Goal: Task Accomplishment & Management: Complete application form

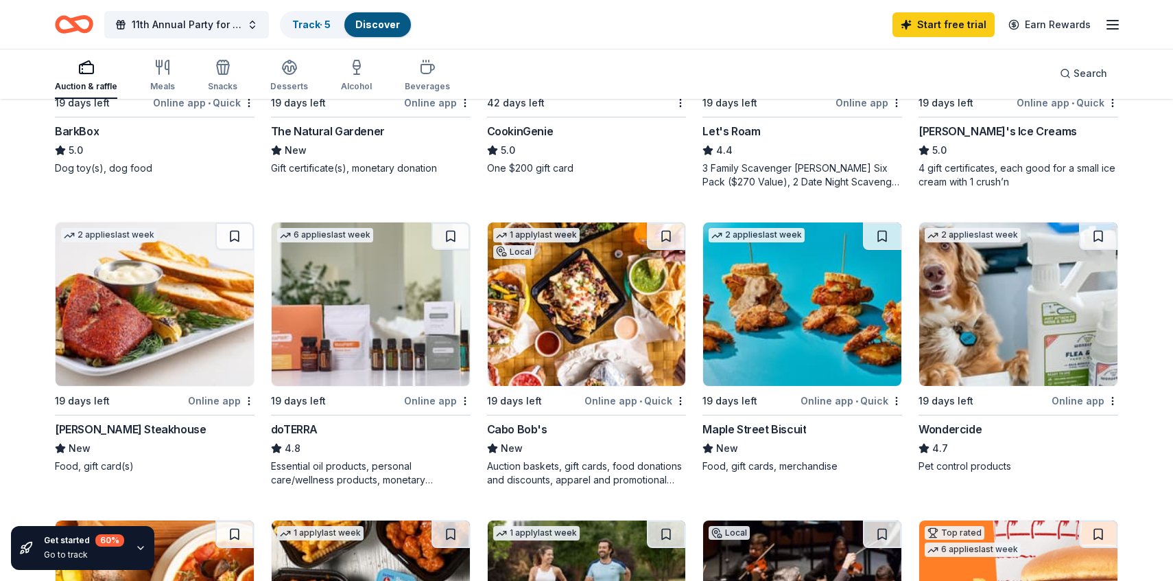
scroll to position [616, 0]
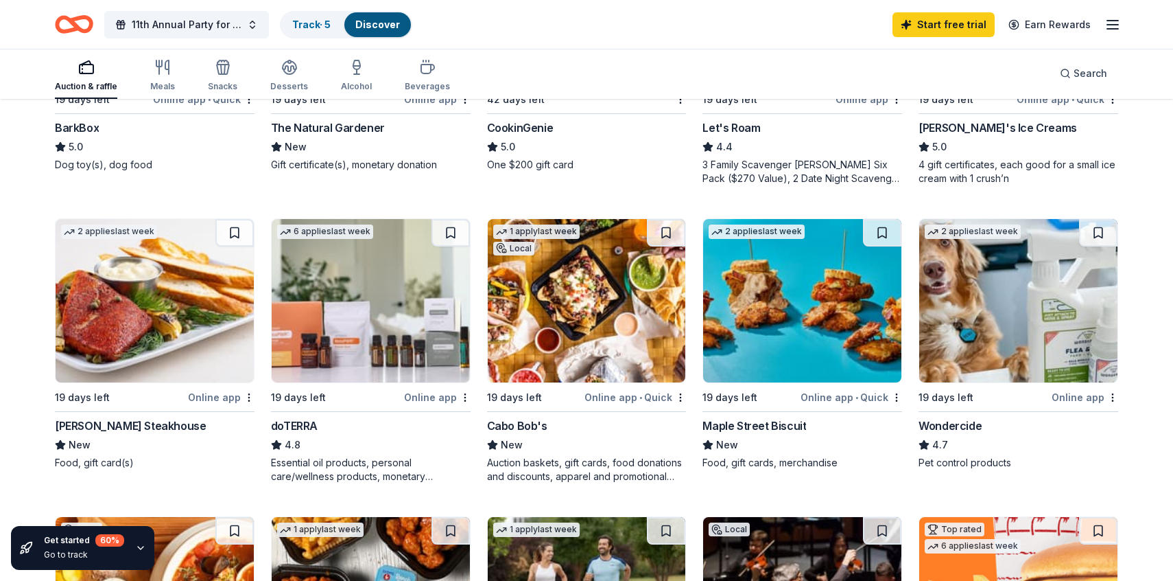
click at [137, 550] on icon "button" at bounding box center [140, 547] width 11 height 11
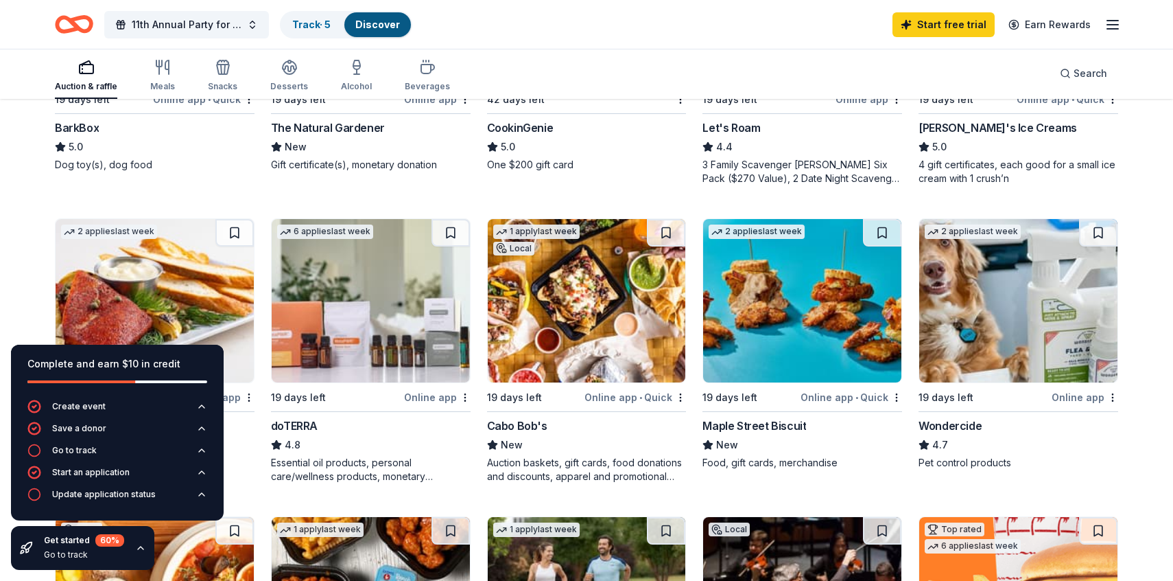
click at [137, 550] on icon "button" at bounding box center [140, 547] width 11 height 11
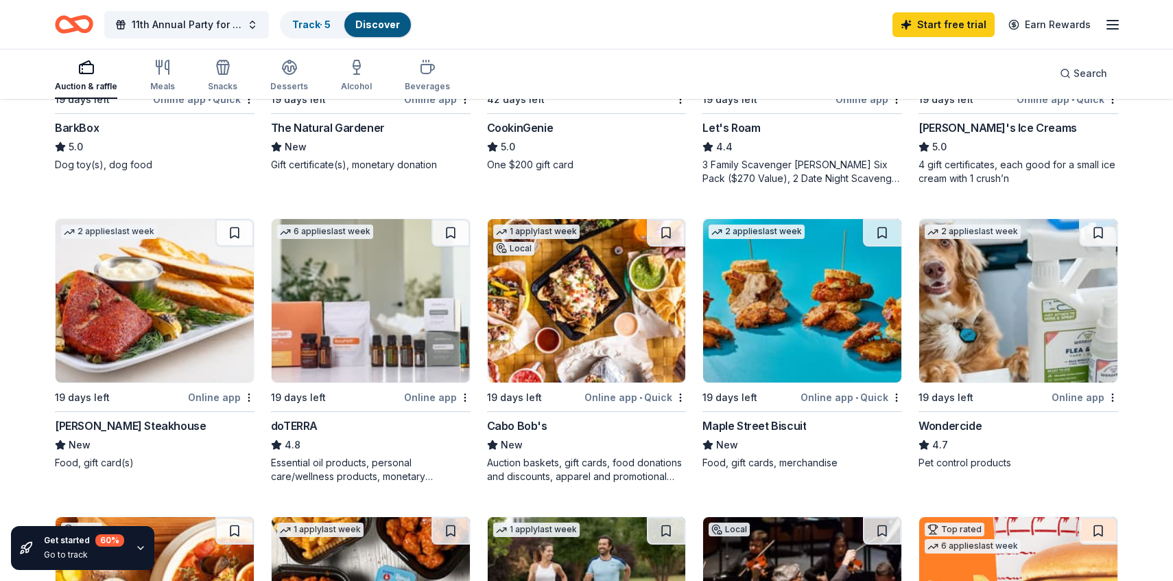
click at [804, 339] on img at bounding box center [802, 300] width 198 height 163
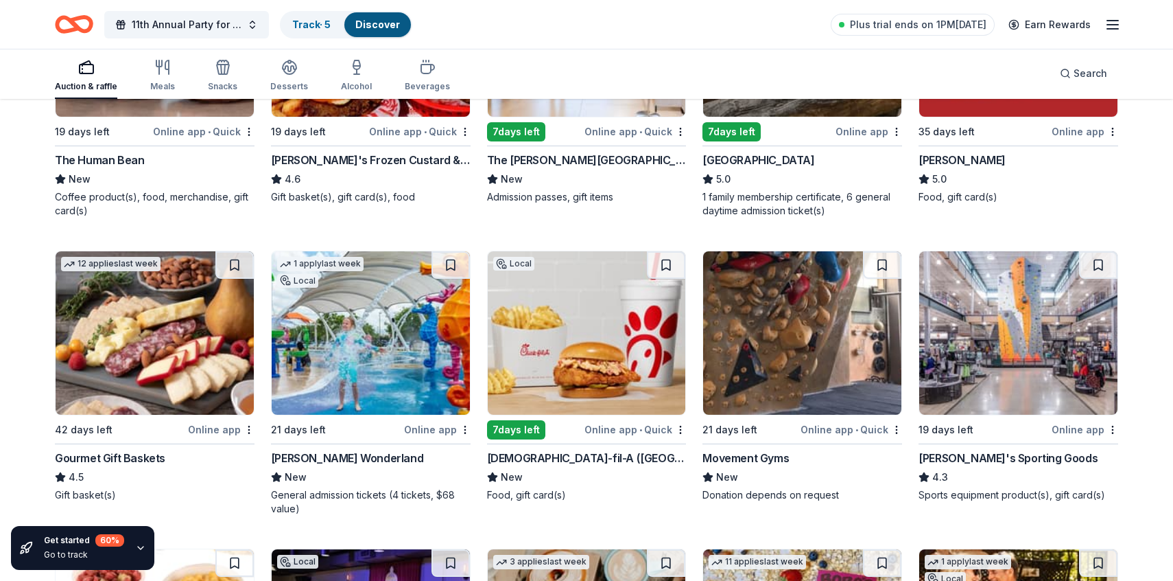
scroll to position [1780, 0]
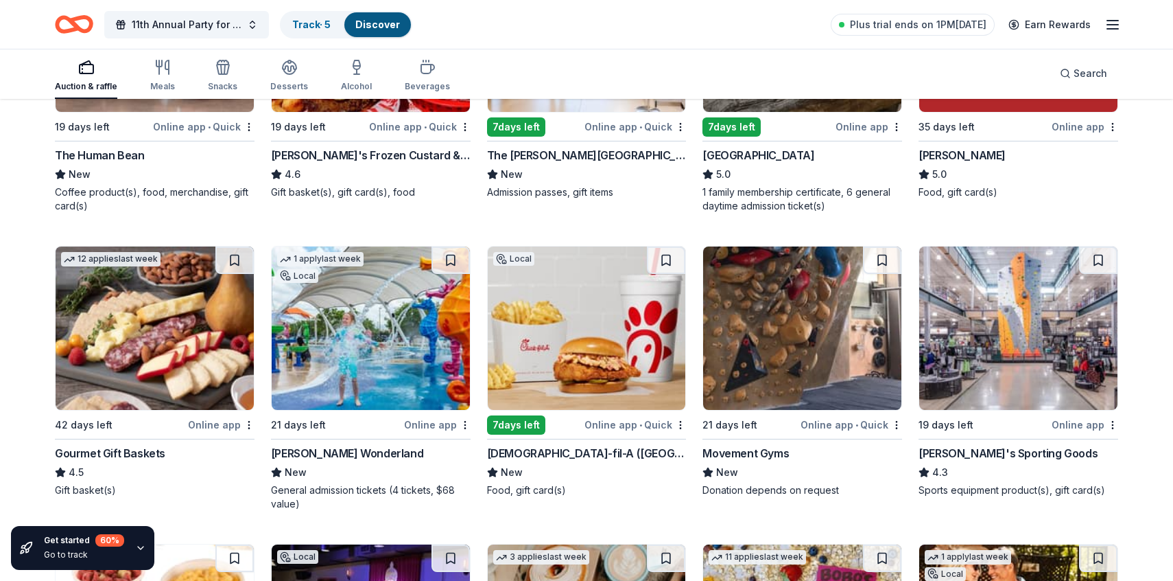
click at [569, 358] on img at bounding box center [587, 327] width 198 height 163
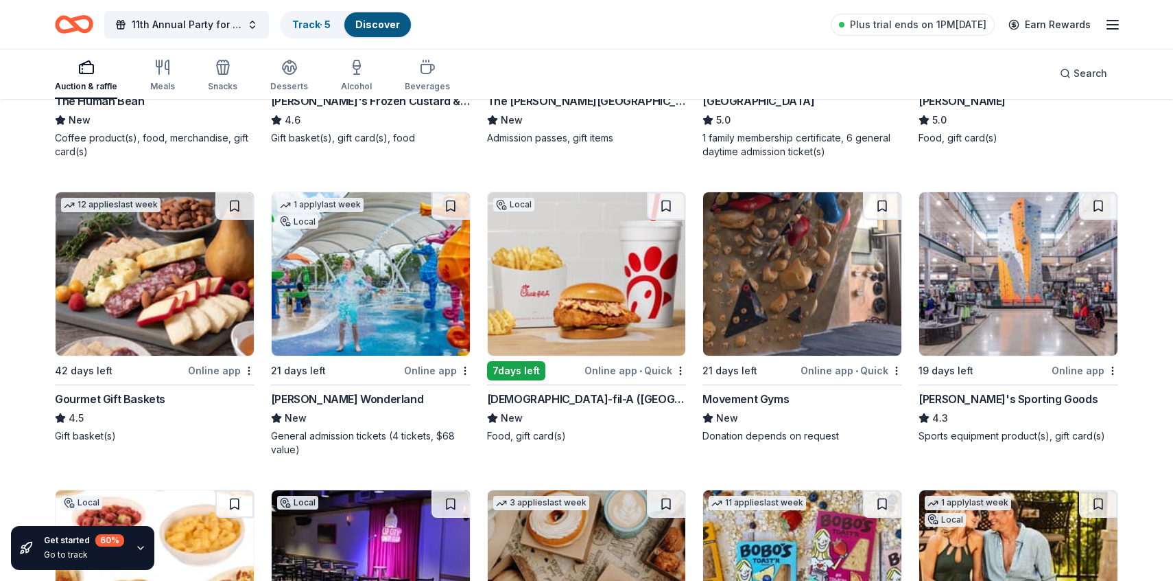
scroll to position [1837, 0]
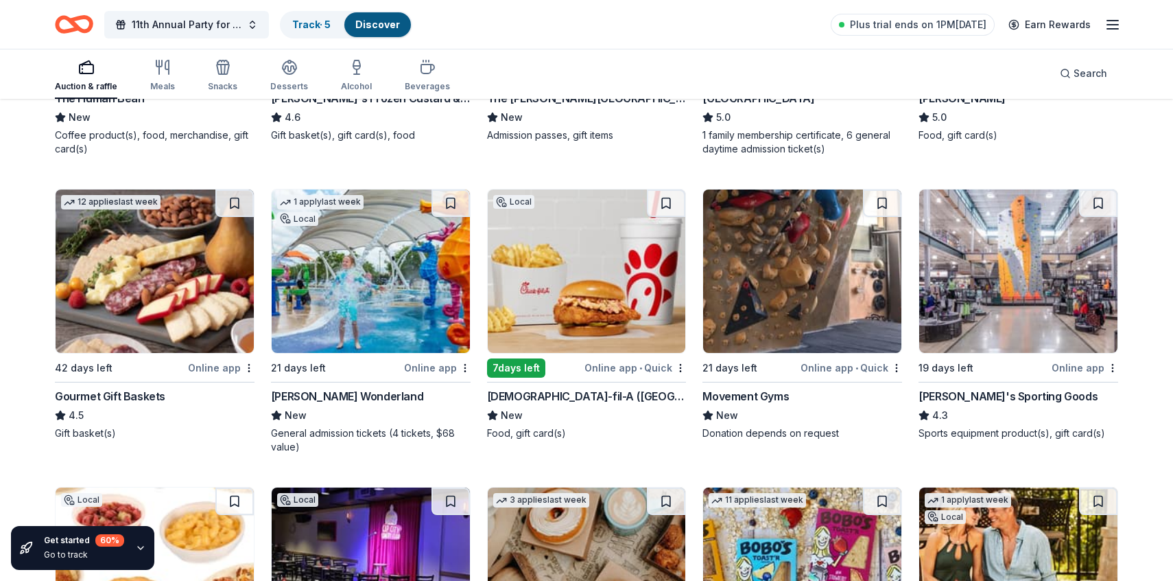
click at [773, 288] on img at bounding box center [802, 270] width 198 height 163
click at [802, 292] on img at bounding box center [802, 270] width 198 height 163
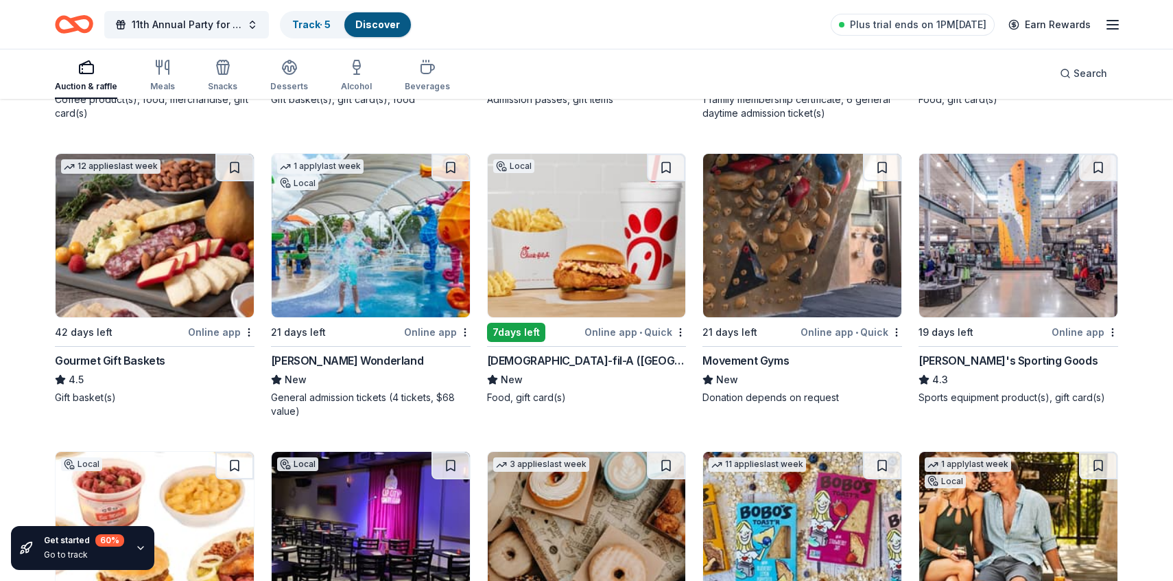
scroll to position [1874, 0]
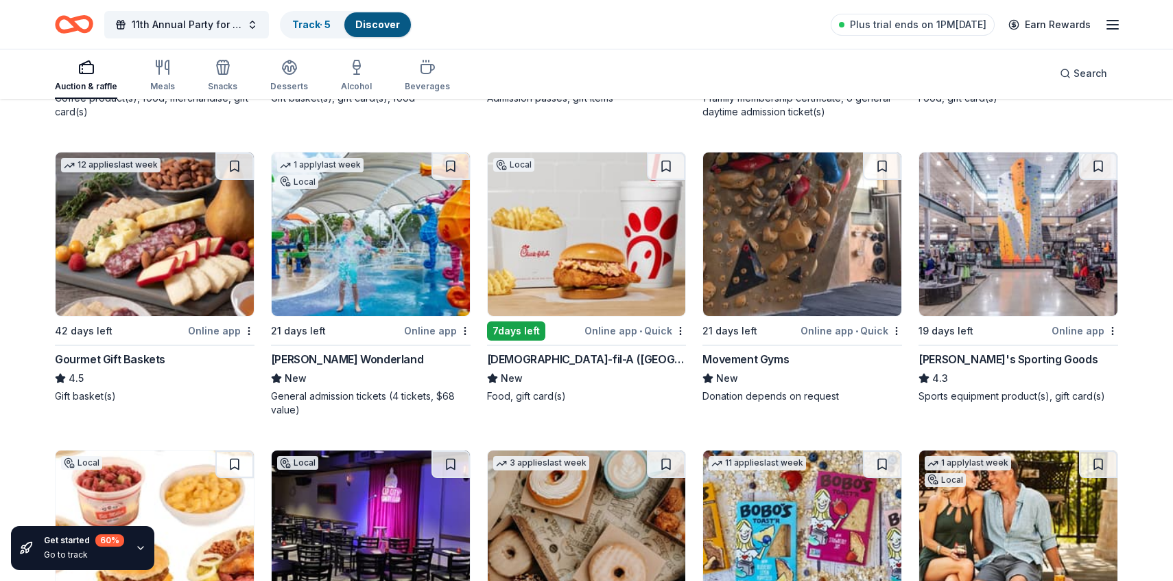
click at [1029, 257] on img at bounding box center [1018, 233] width 198 height 163
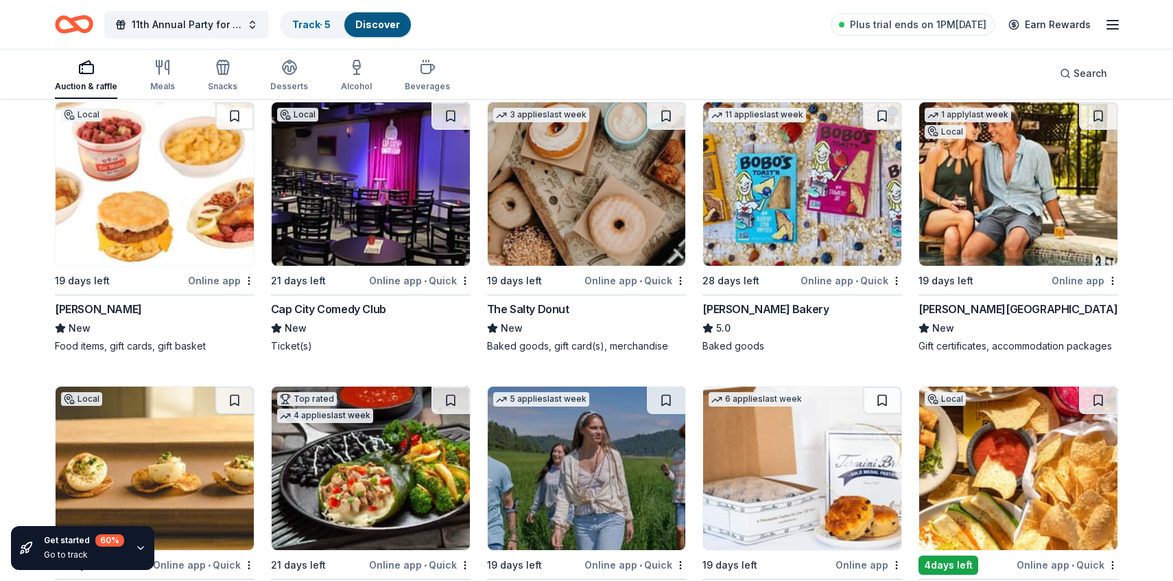
scroll to position [2213, 0]
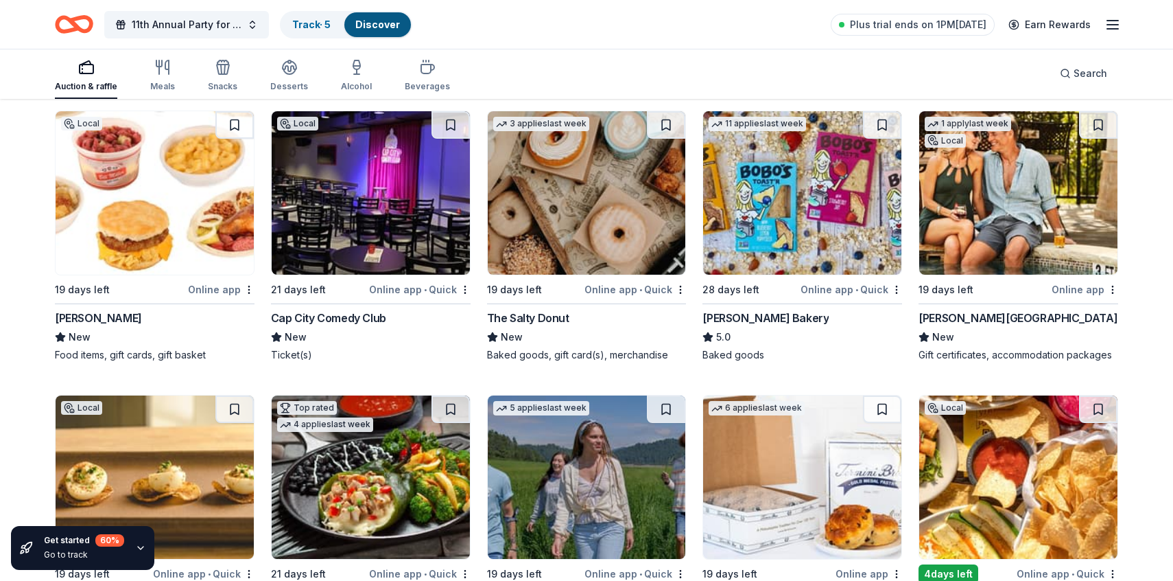
click at [600, 245] on img at bounding box center [587, 192] width 198 height 163
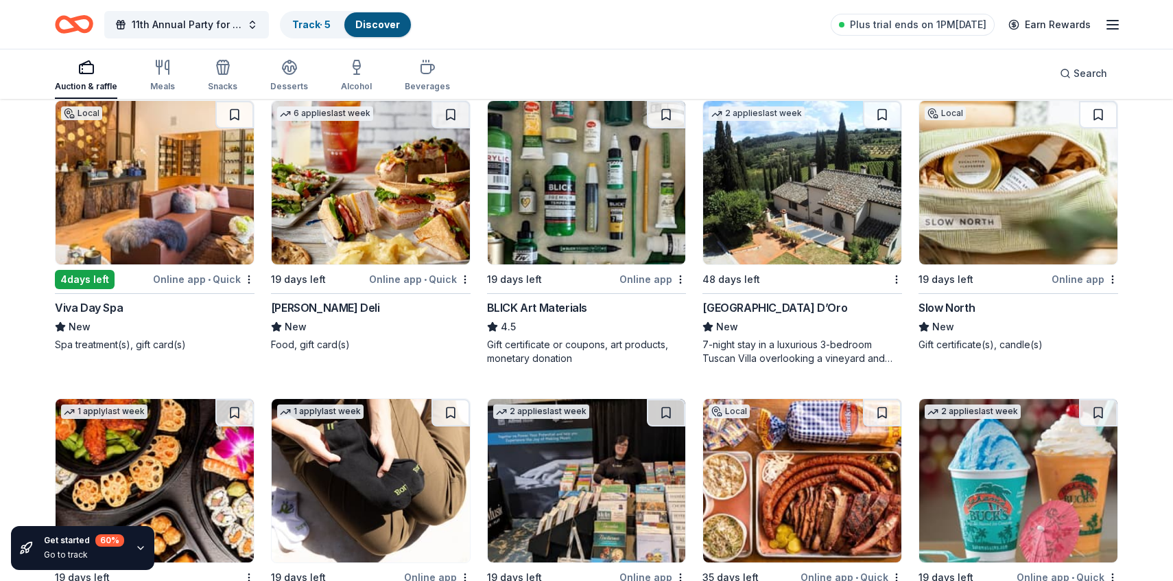
scroll to position [3659, 0]
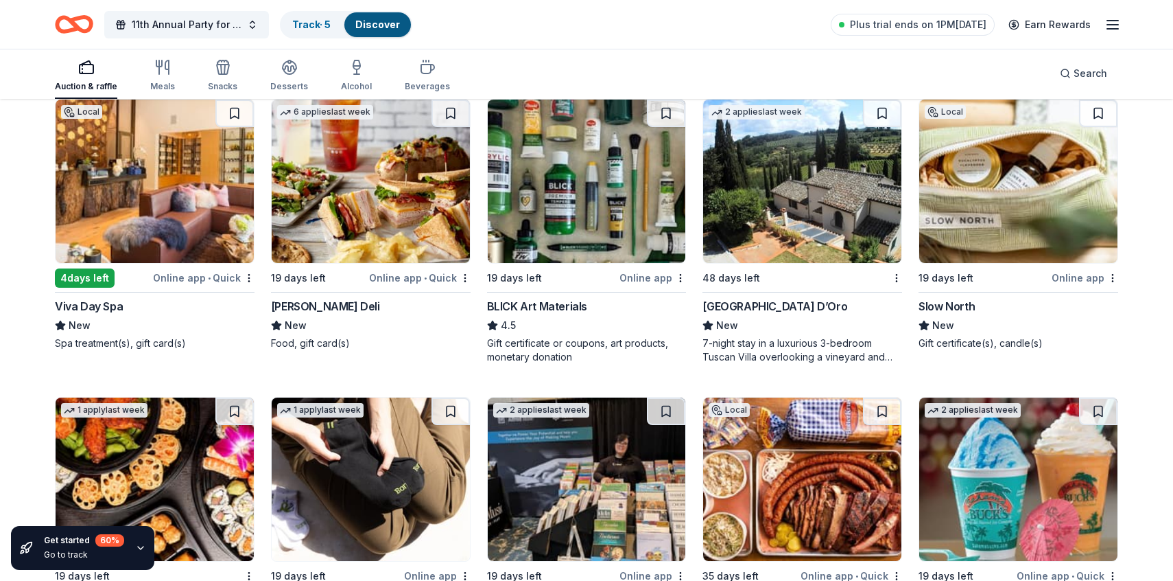
click at [828, 336] on div "7-night stay in a luxurious 3-bedroom Tuscan Villa overlooking a vineyard and t…" at bounding box center [803, 349] width 200 height 27
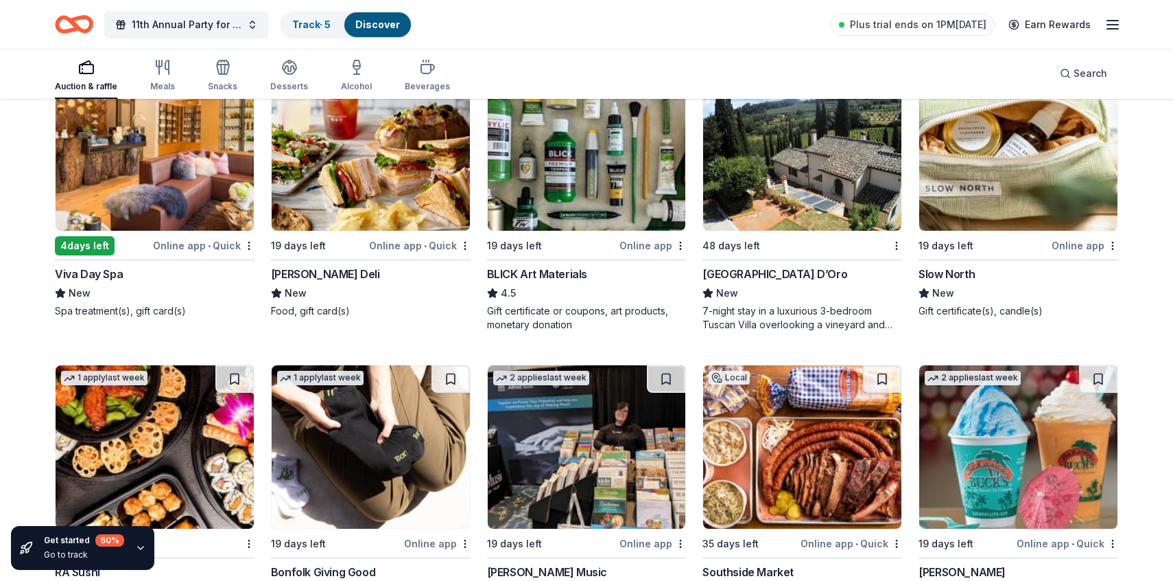
scroll to position [3683, 0]
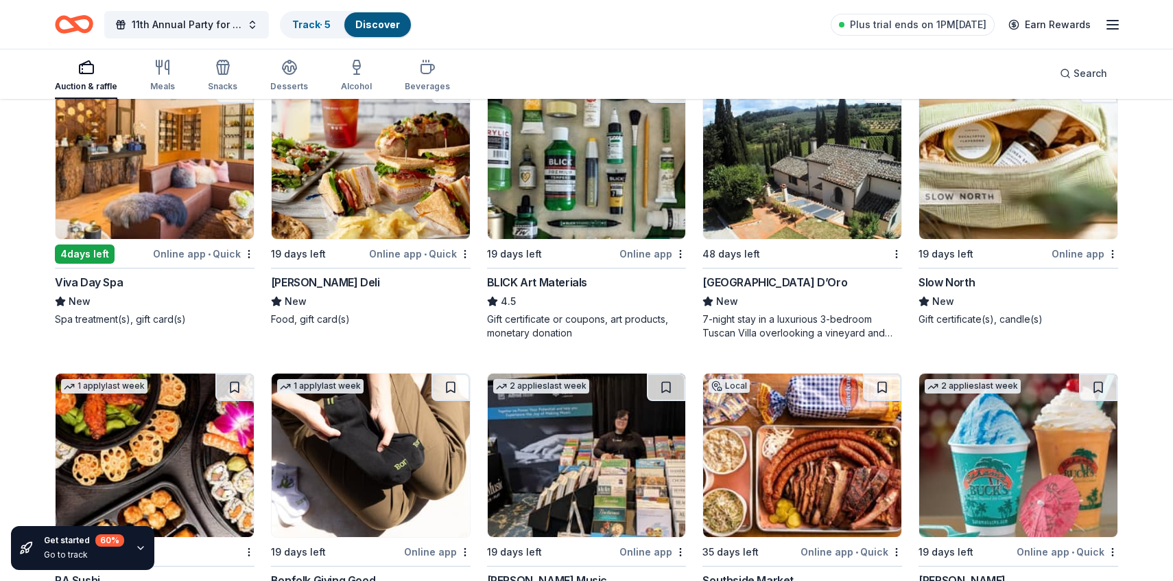
click at [1064, 196] on img at bounding box center [1018, 156] width 198 height 163
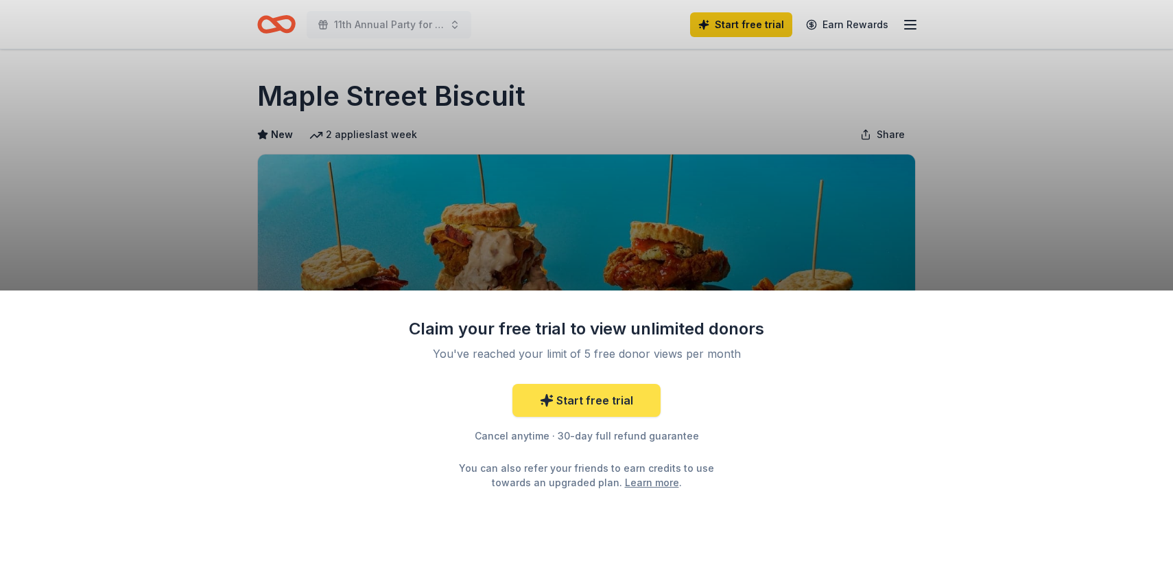
click at [554, 403] on icon at bounding box center [547, 400] width 14 height 14
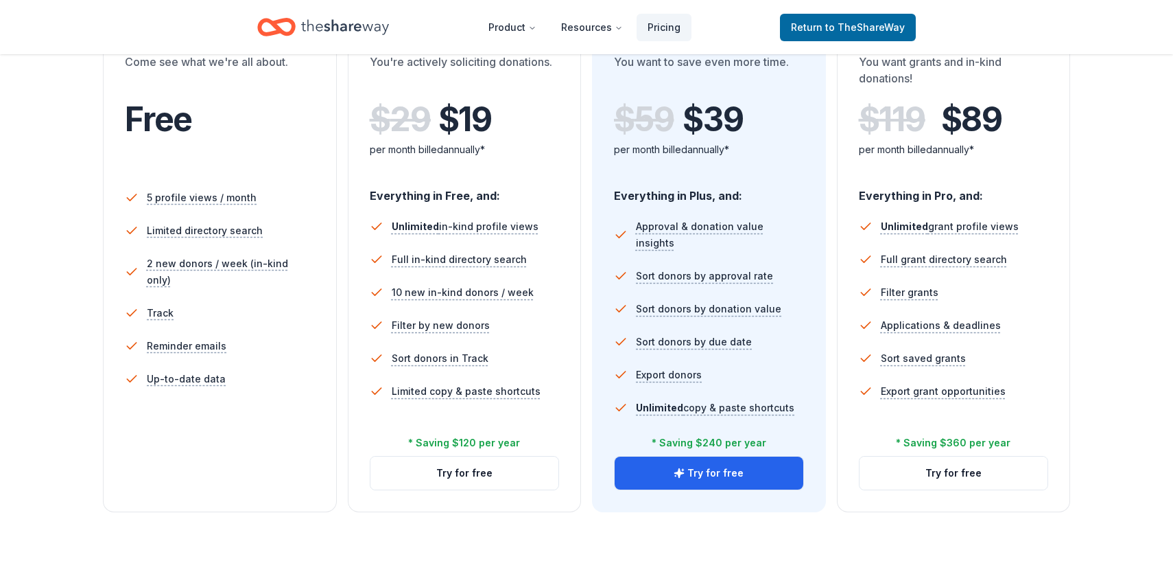
scroll to position [292, 0]
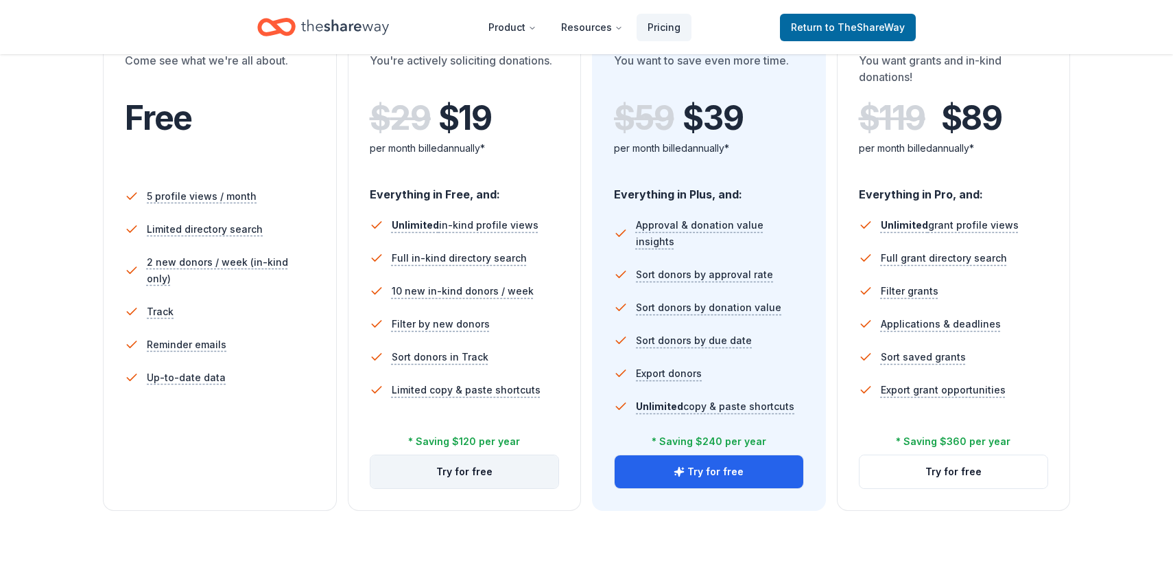
click at [505, 475] on button "Try for free" at bounding box center [465, 471] width 189 height 33
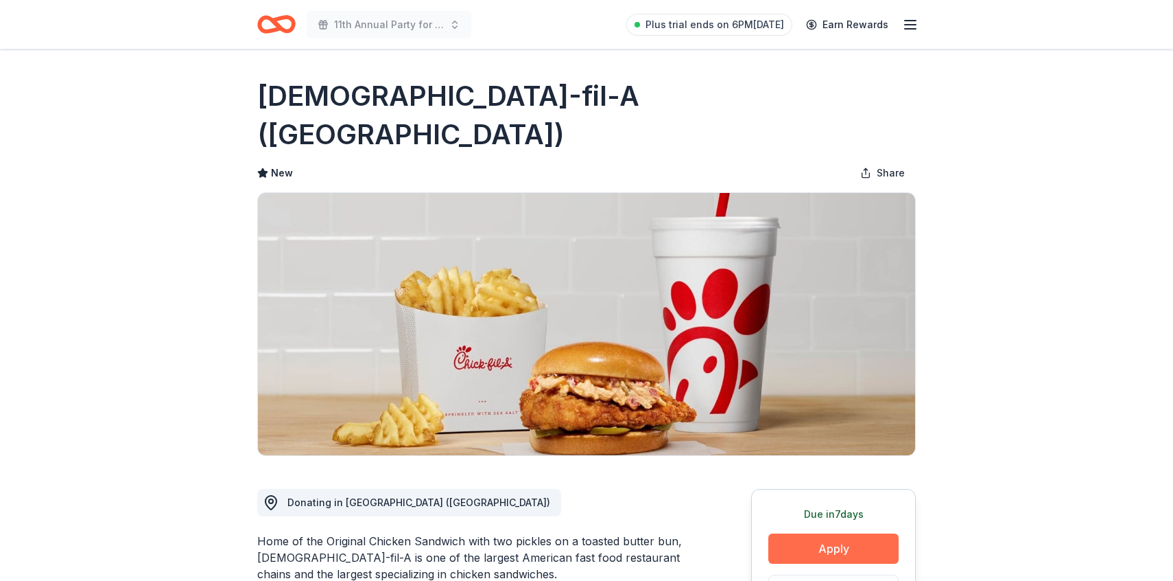
click at [823, 533] on button "Apply" at bounding box center [834, 548] width 130 height 30
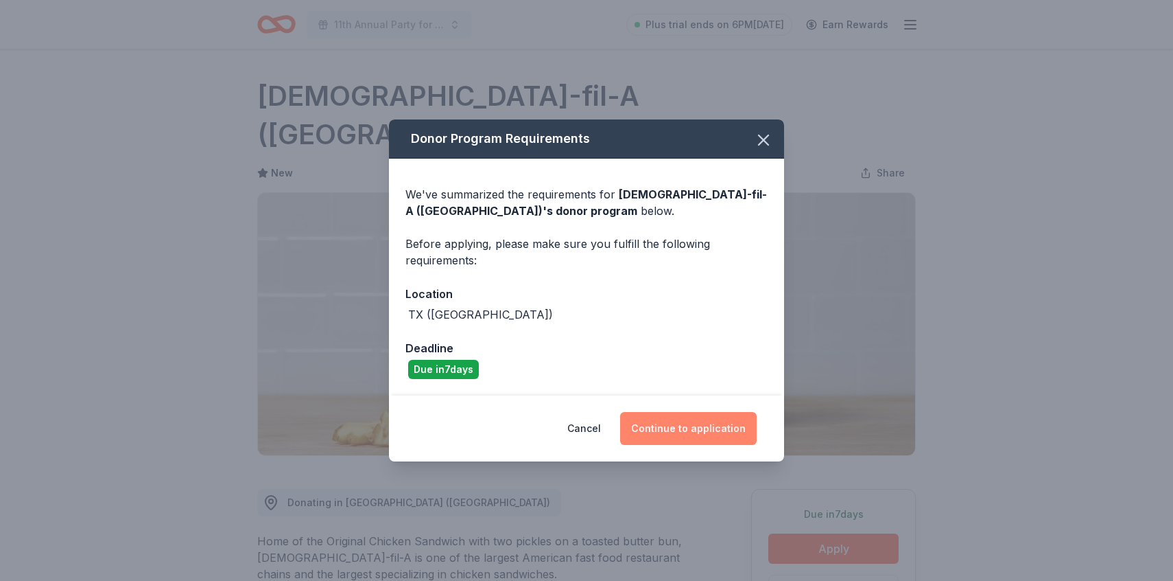
click at [698, 417] on button "Continue to application" at bounding box center [688, 428] width 137 height 33
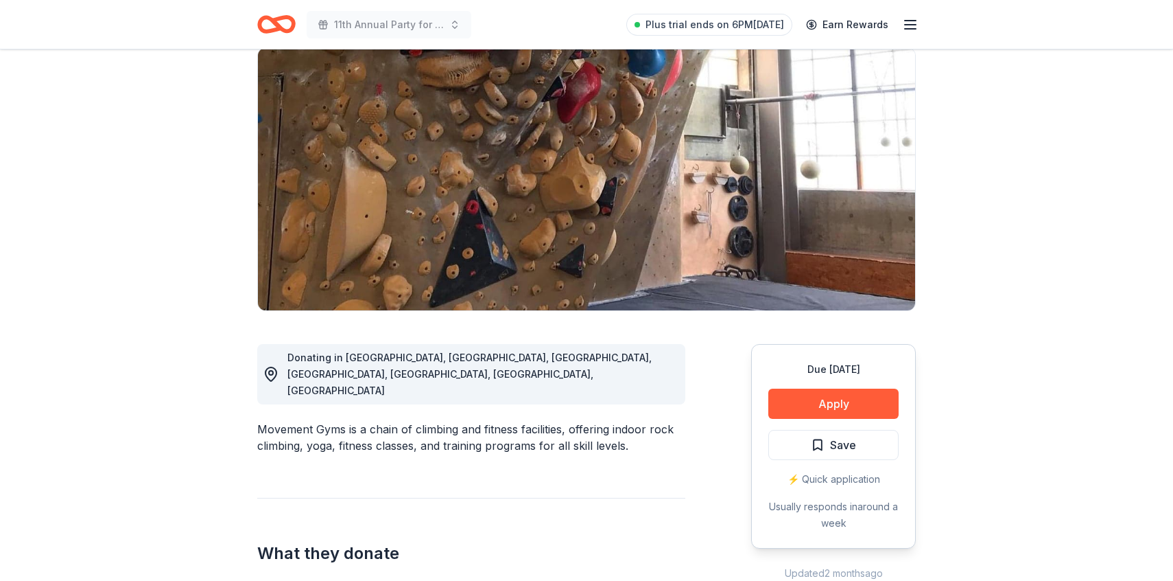
scroll to position [128, 0]
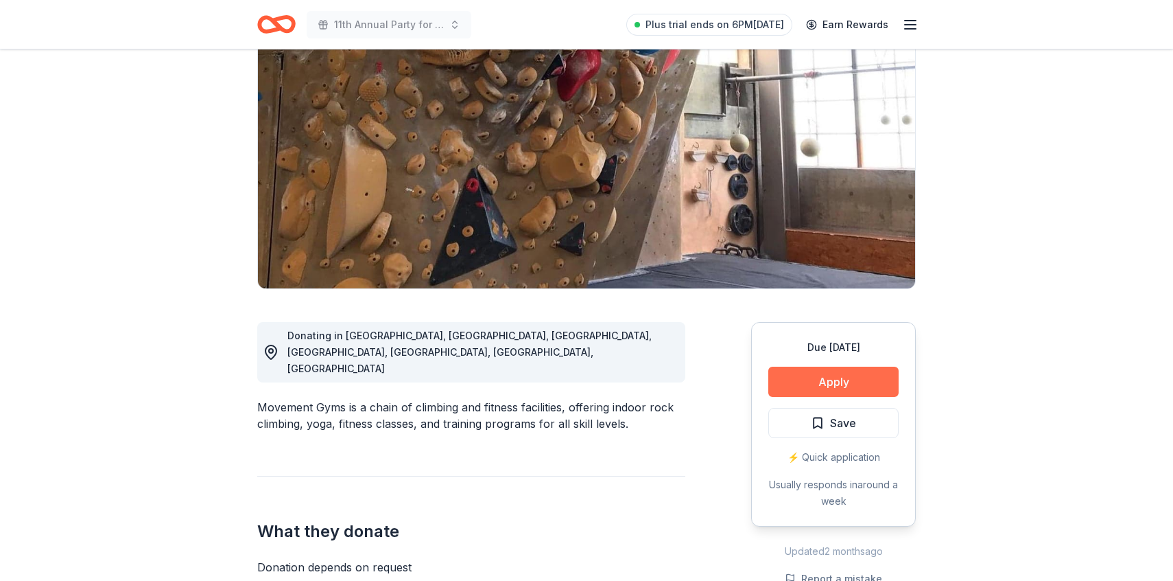
click at [841, 387] on button "Apply" at bounding box center [834, 381] width 130 height 30
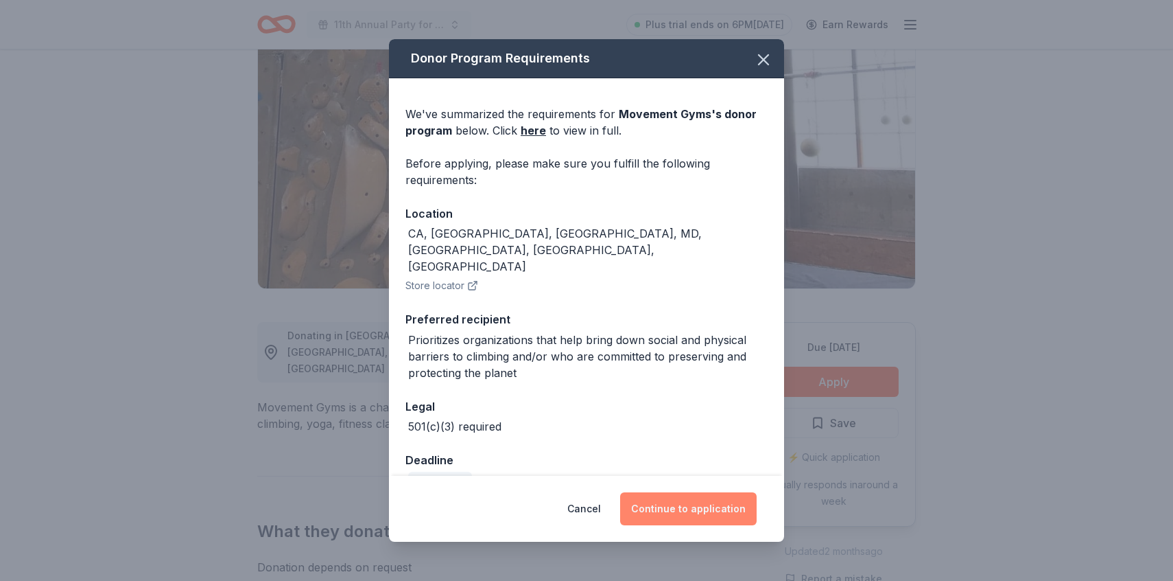
click at [693, 504] on button "Continue to application" at bounding box center [688, 508] width 137 height 33
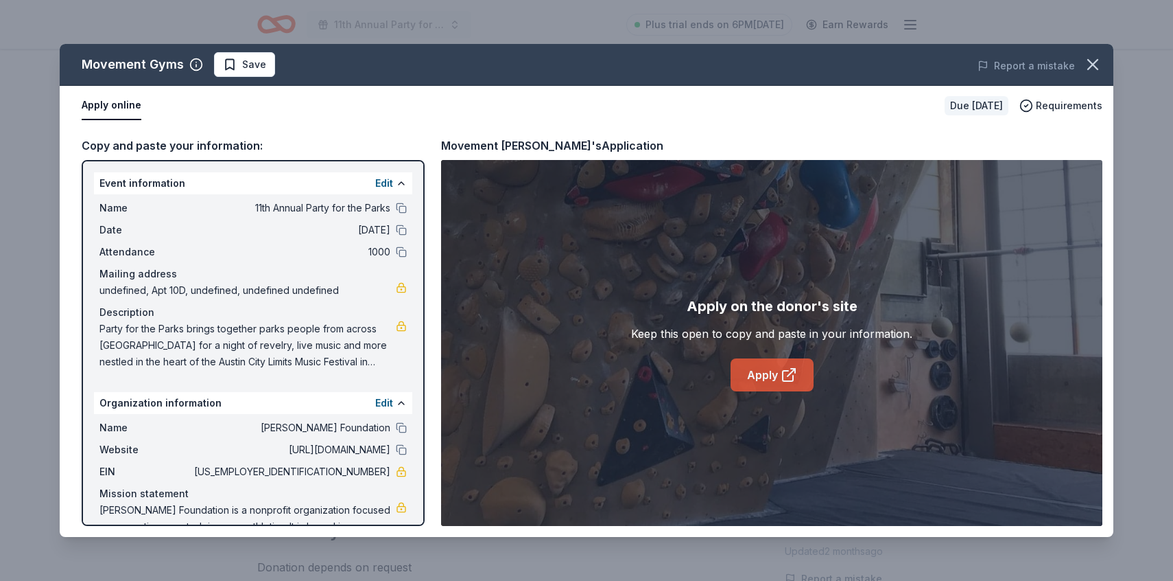
click at [806, 378] on link "Apply" at bounding box center [772, 374] width 83 height 33
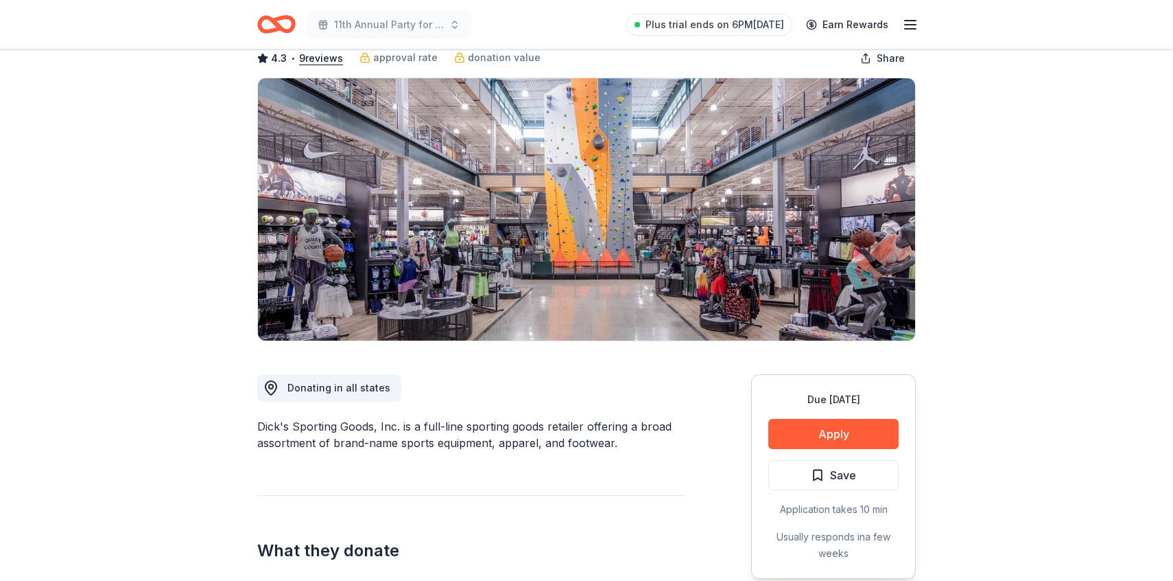
scroll to position [133, 0]
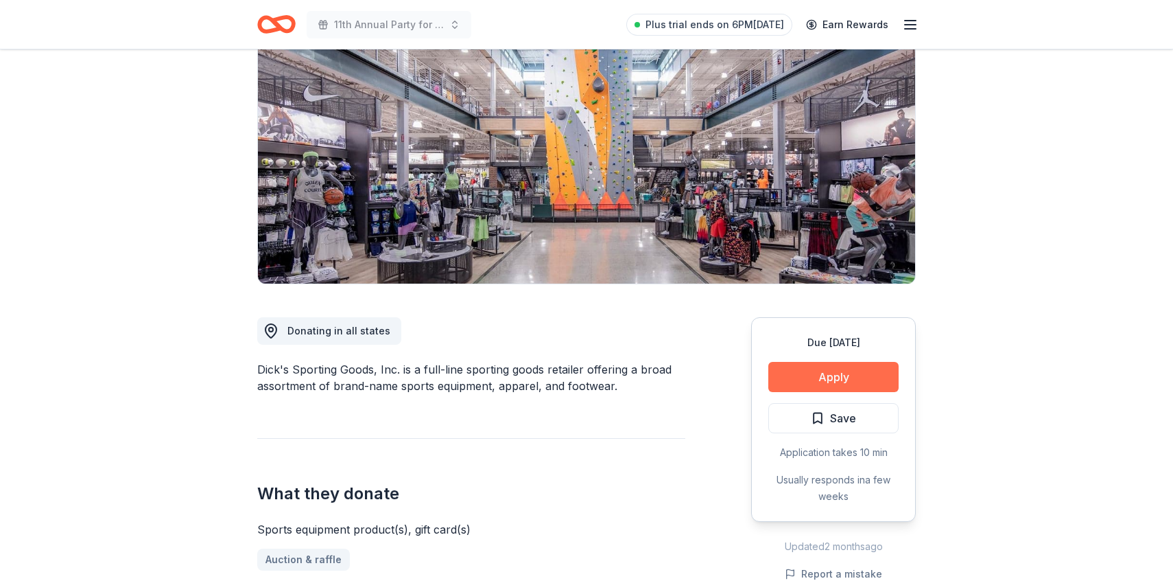
click at [852, 383] on button "Apply" at bounding box center [834, 377] width 130 height 30
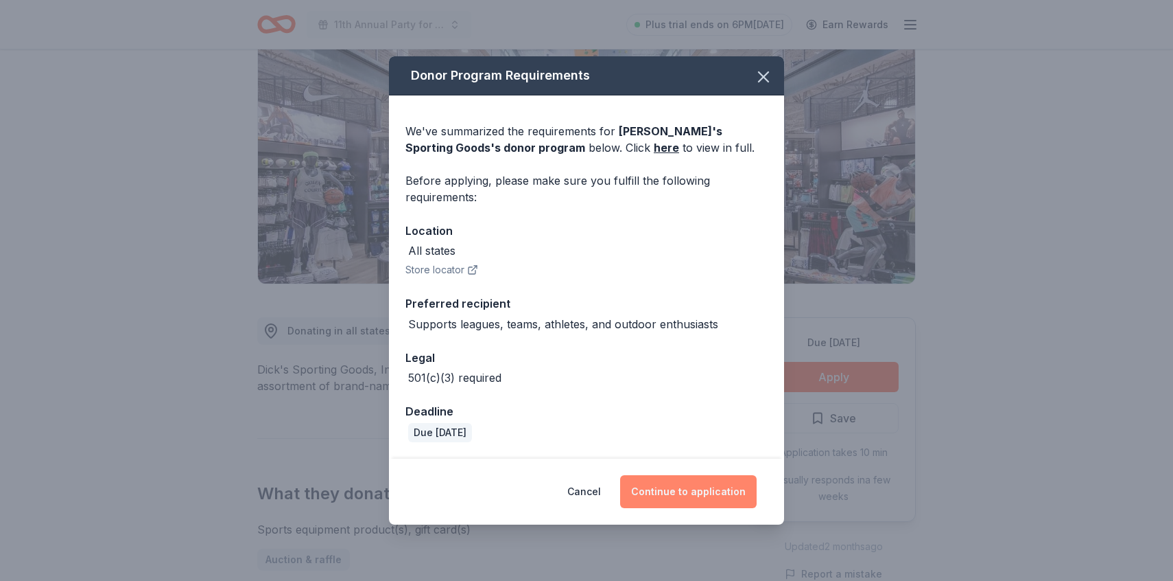
click at [702, 487] on button "Continue to application" at bounding box center [688, 491] width 137 height 33
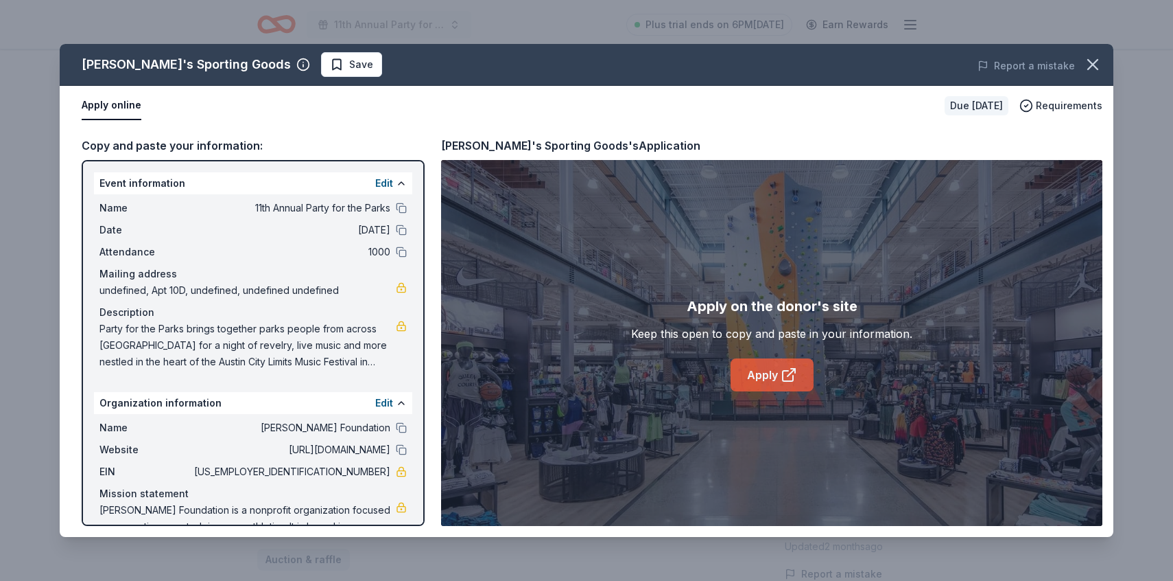
click at [766, 369] on link "Apply" at bounding box center [772, 374] width 83 height 33
click at [1097, 75] on button "button" at bounding box center [1093, 64] width 30 height 30
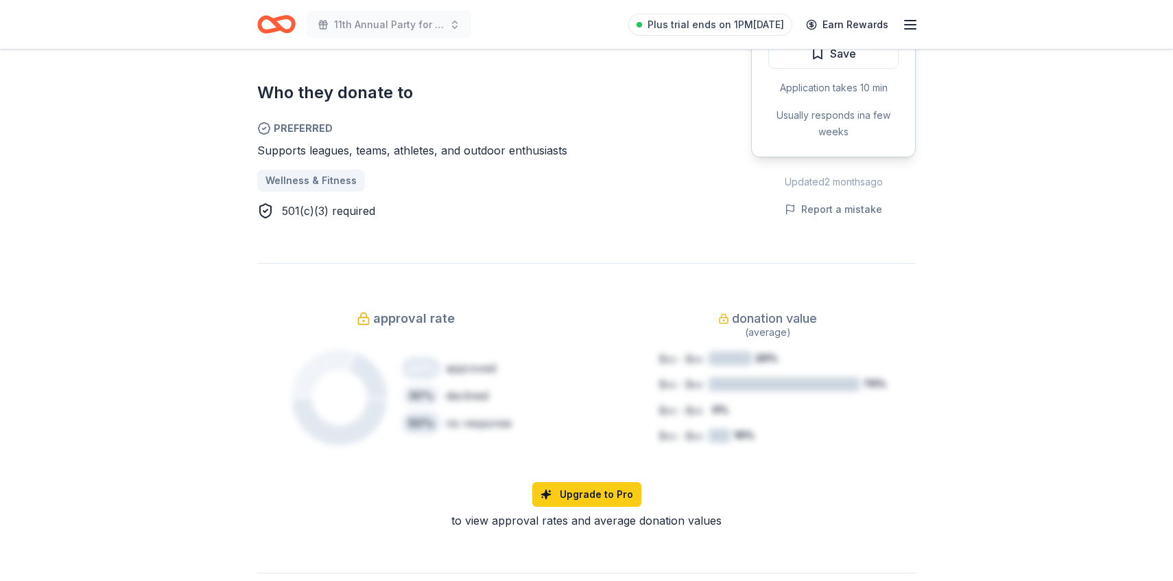
scroll to position [0, 0]
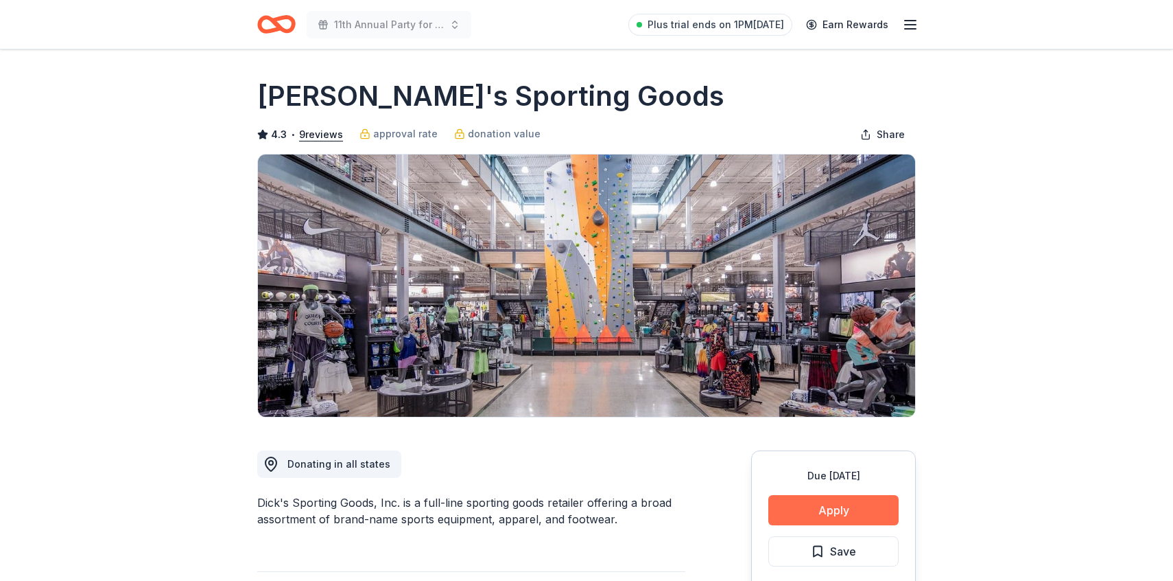
click at [870, 504] on button "Apply" at bounding box center [834, 510] width 130 height 30
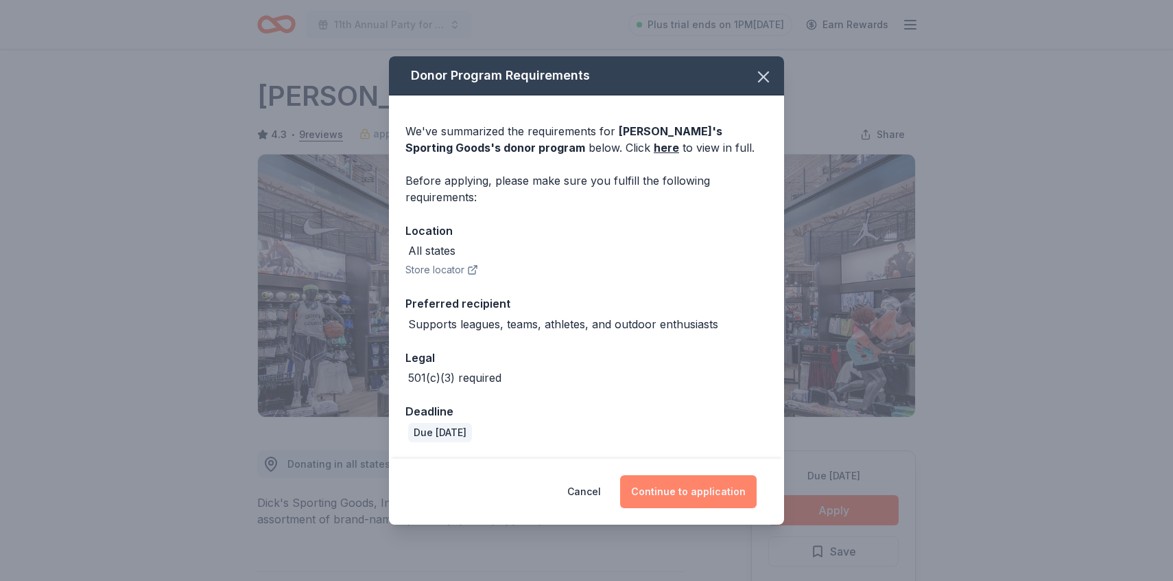
click at [713, 481] on button "Continue to application" at bounding box center [688, 491] width 137 height 33
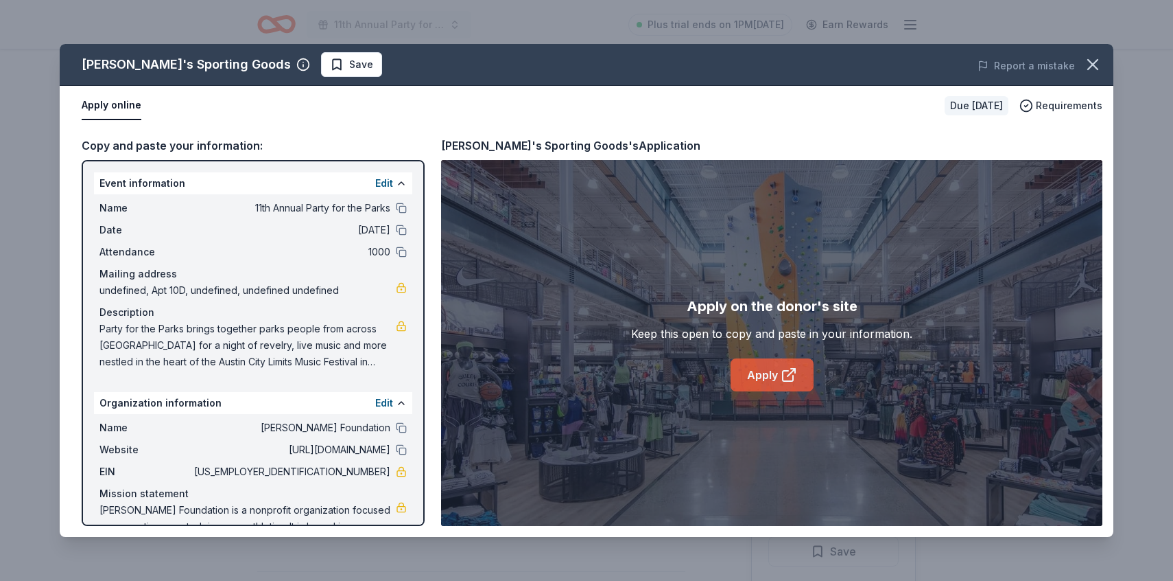
click at [763, 371] on link "Apply" at bounding box center [772, 374] width 83 height 33
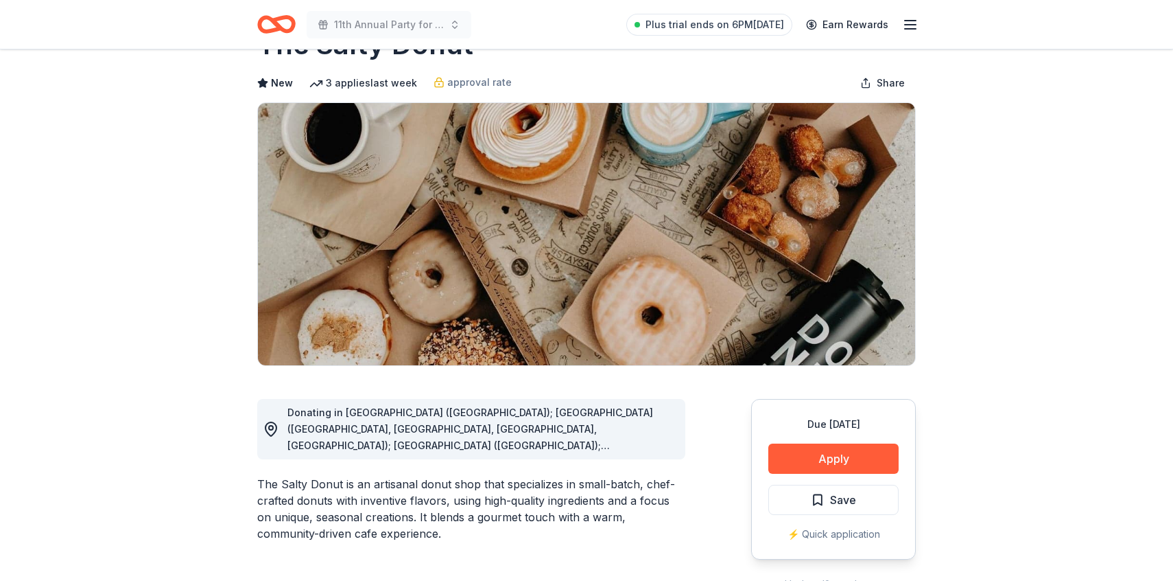
scroll to position [52, 0]
click at [836, 465] on button "Apply" at bounding box center [834, 458] width 130 height 30
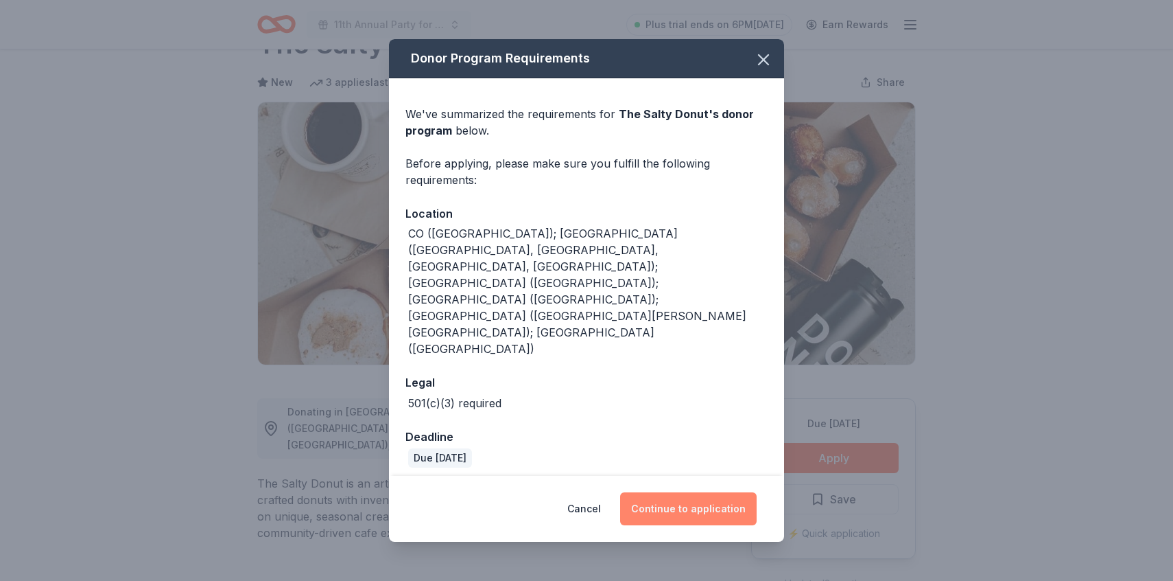
click at [680, 492] on button "Continue to application" at bounding box center [688, 508] width 137 height 33
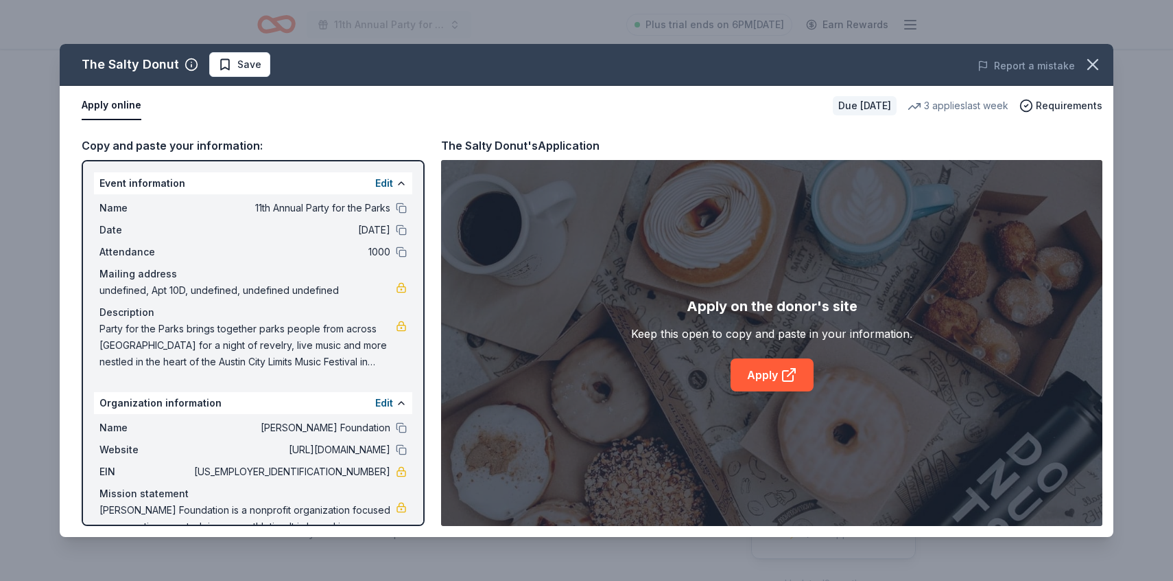
scroll to position [43, 0]
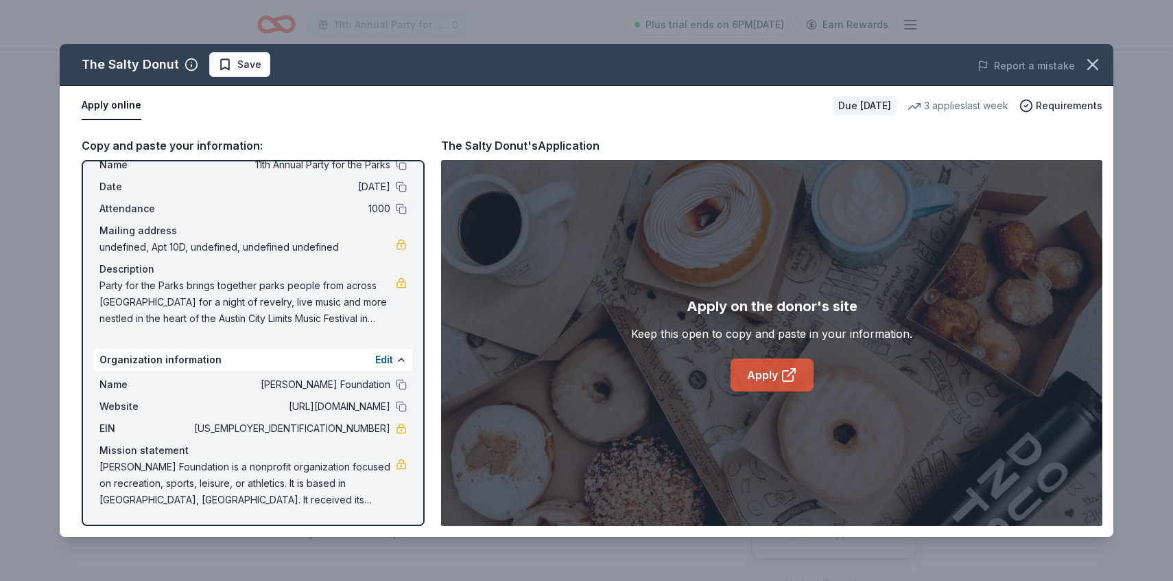
click at [754, 371] on link "Apply" at bounding box center [772, 374] width 83 height 33
click at [1092, 67] on icon "button" at bounding box center [1092, 64] width 19 height 19
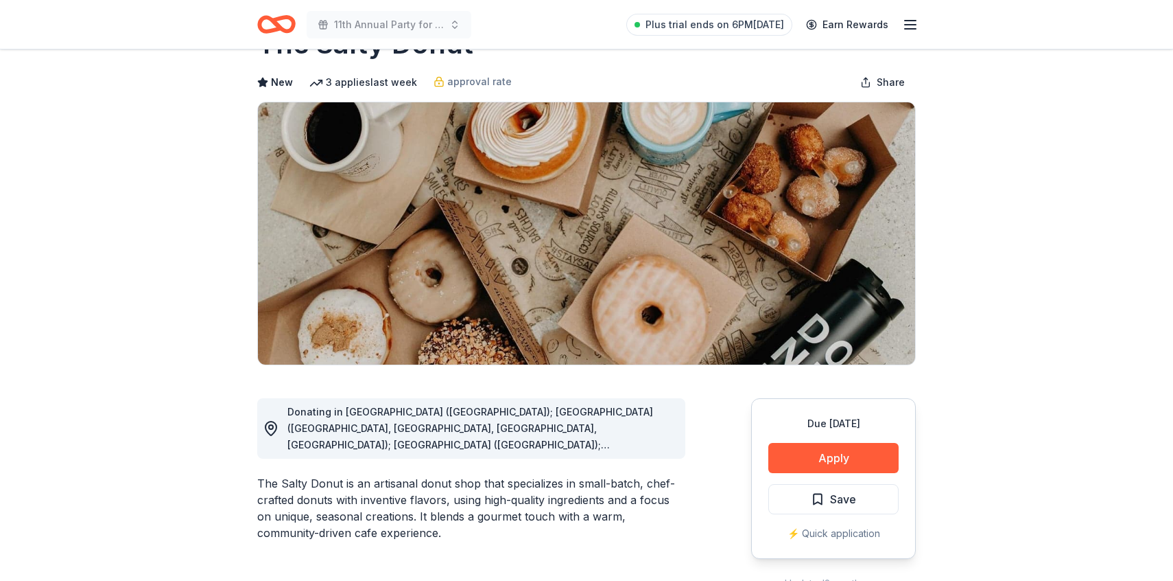
scroll to position [0, 0]
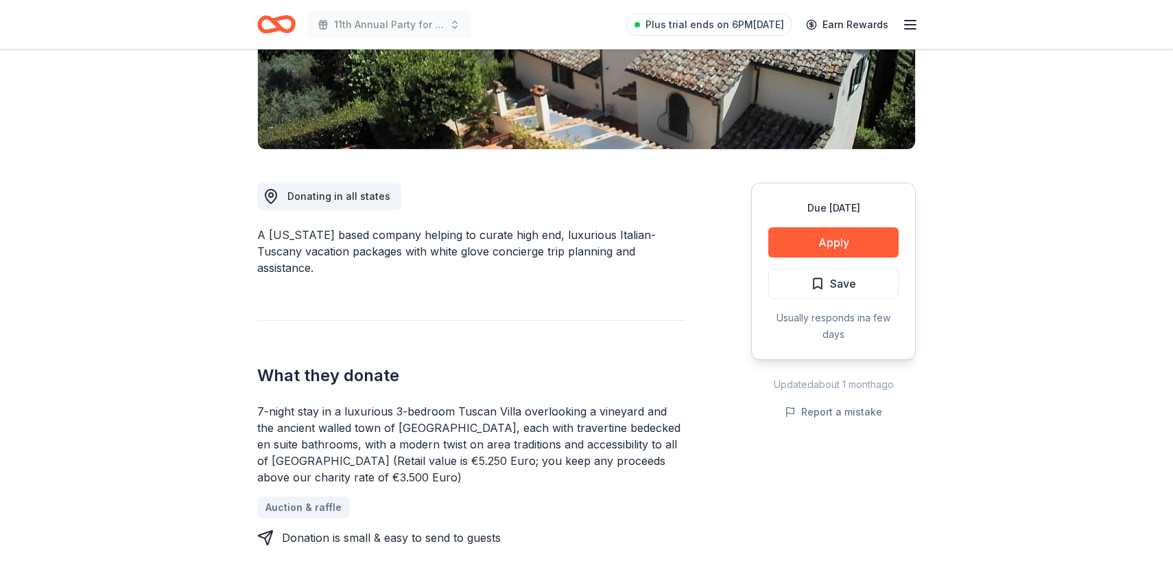
scroll to position [268, 0]
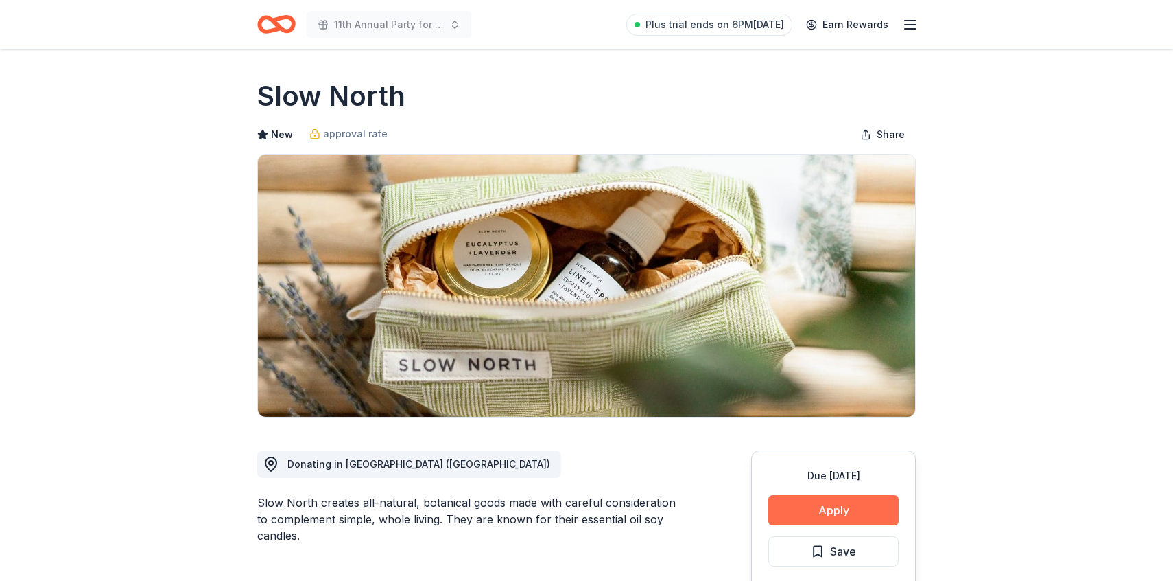
click at [832, 504] on button "Apply" at bounding box center [834, 510] width 130 height 30
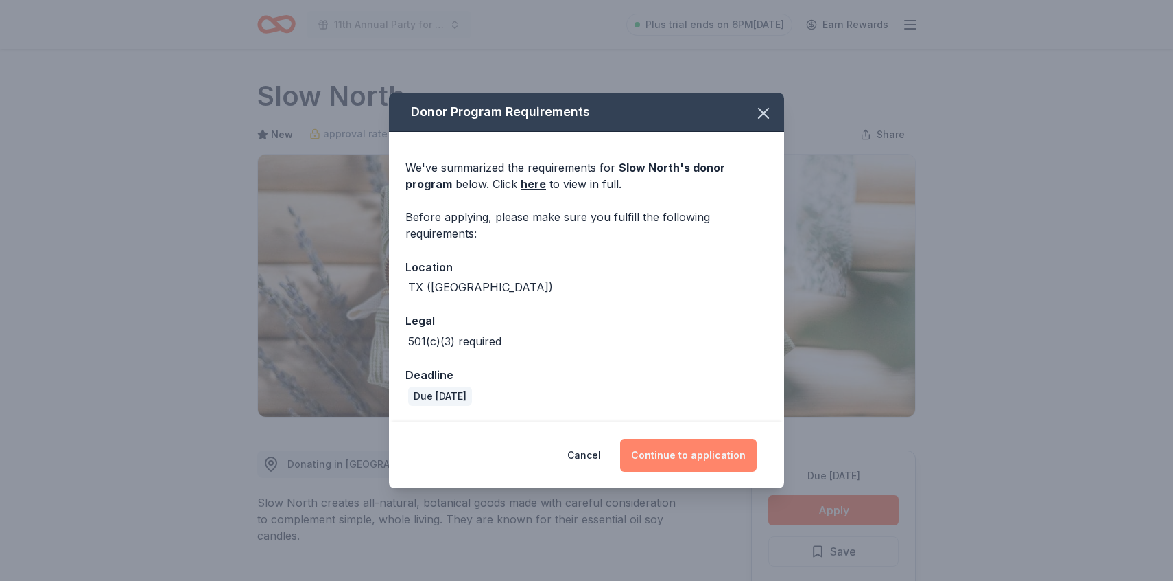
click at [666, 464] on button "Continue to application" at bounding box center [688, 454] width 137 height 33
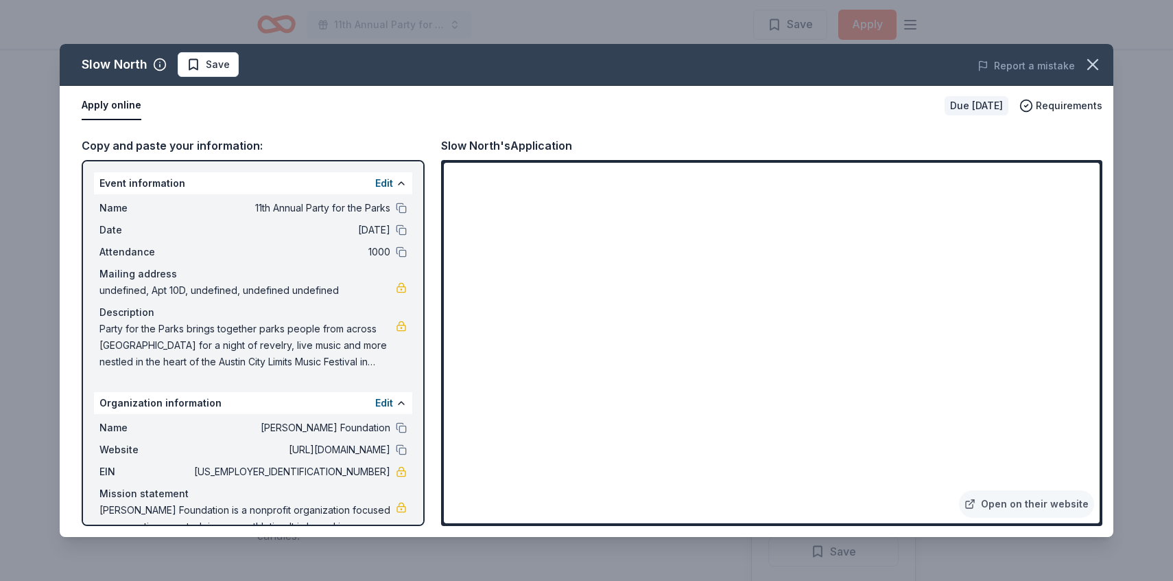
scroll to position [1443, 0]
click at [1099, 60] on icon "button" at bounding box center [1092, 64] width 19 height 19
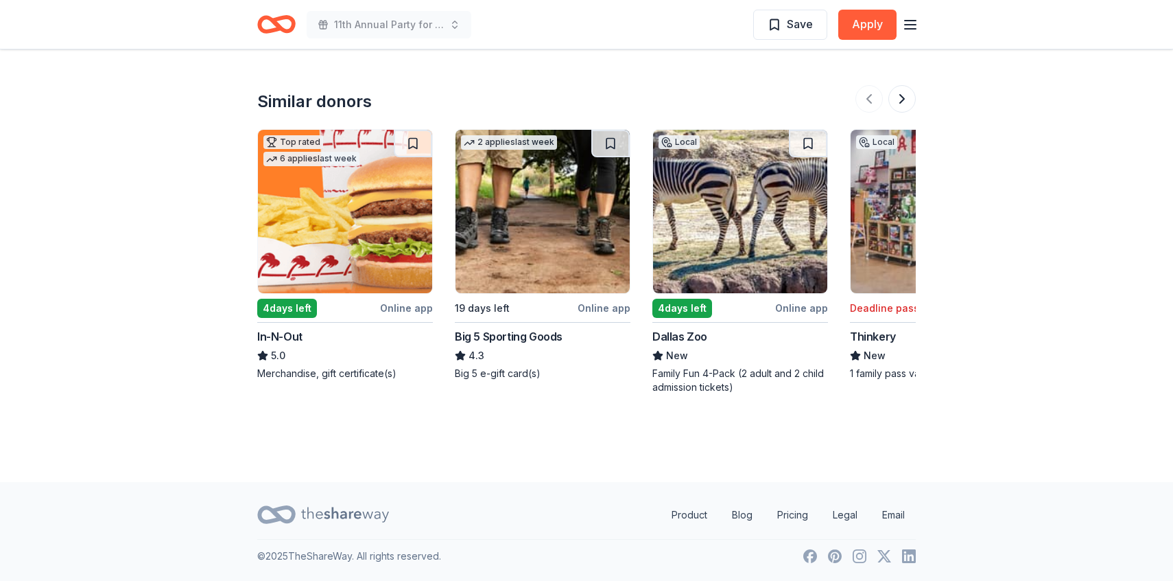
click at [326, 232] on img at bounding box center [345, 211] width 174 height 163
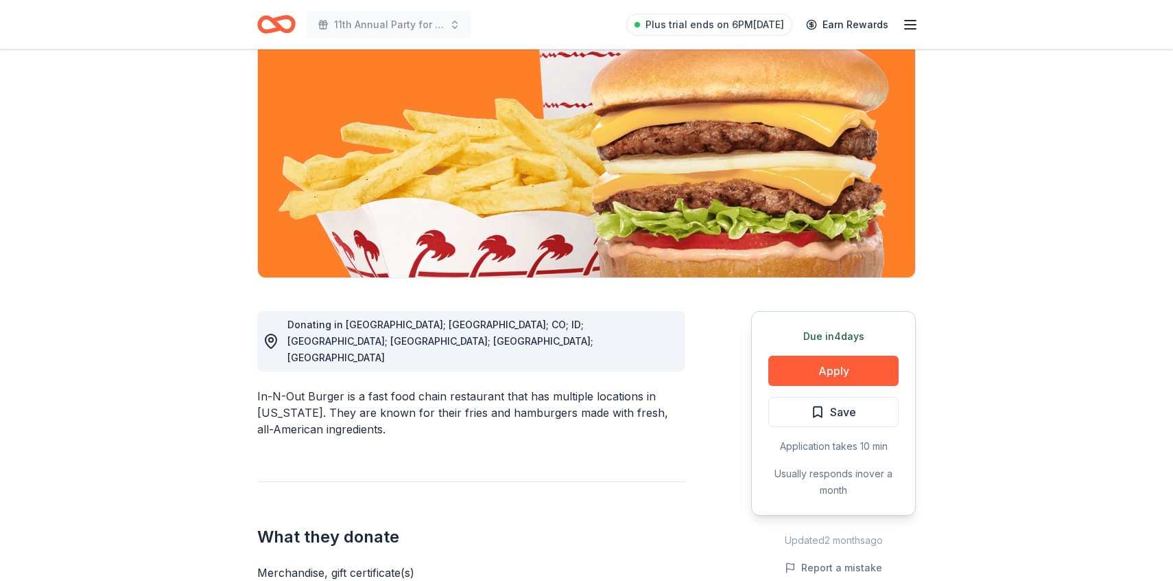
scroll to position [159, 0]
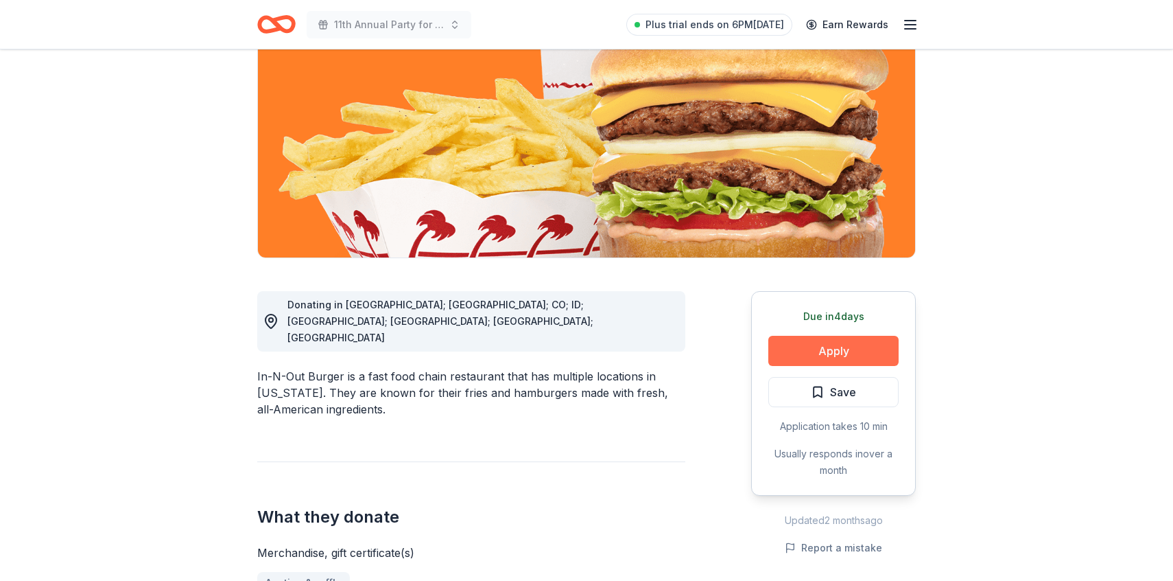
click at [799, 356] on button "Apply" at bounding box center [834, 351] width 130 height 30
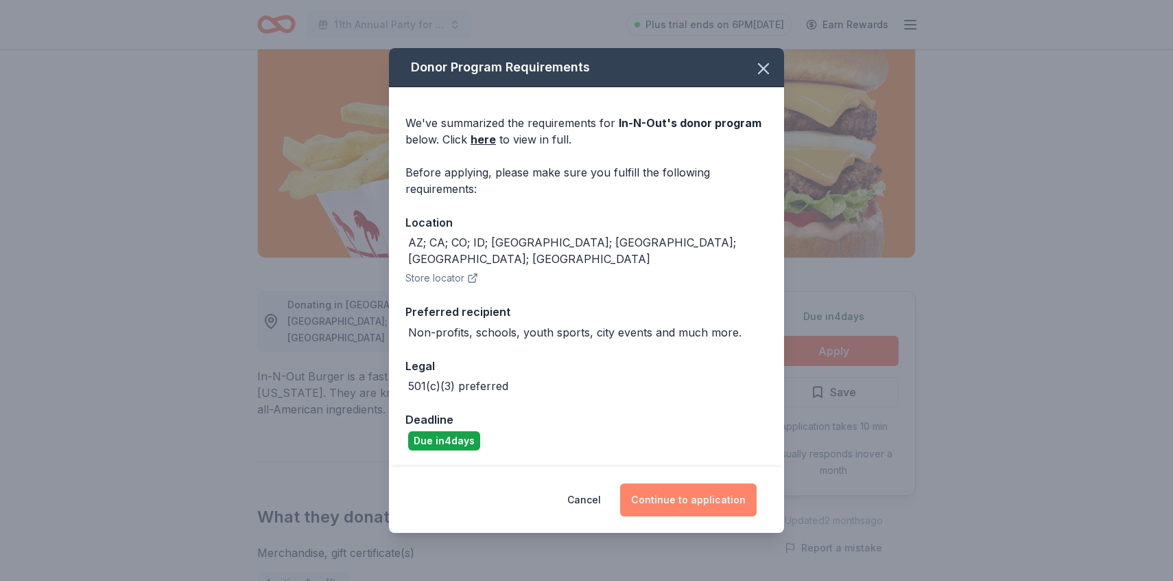
click at [688, 486] on button "Continue to application" at bounding box center [688, 499] width 137 height 33
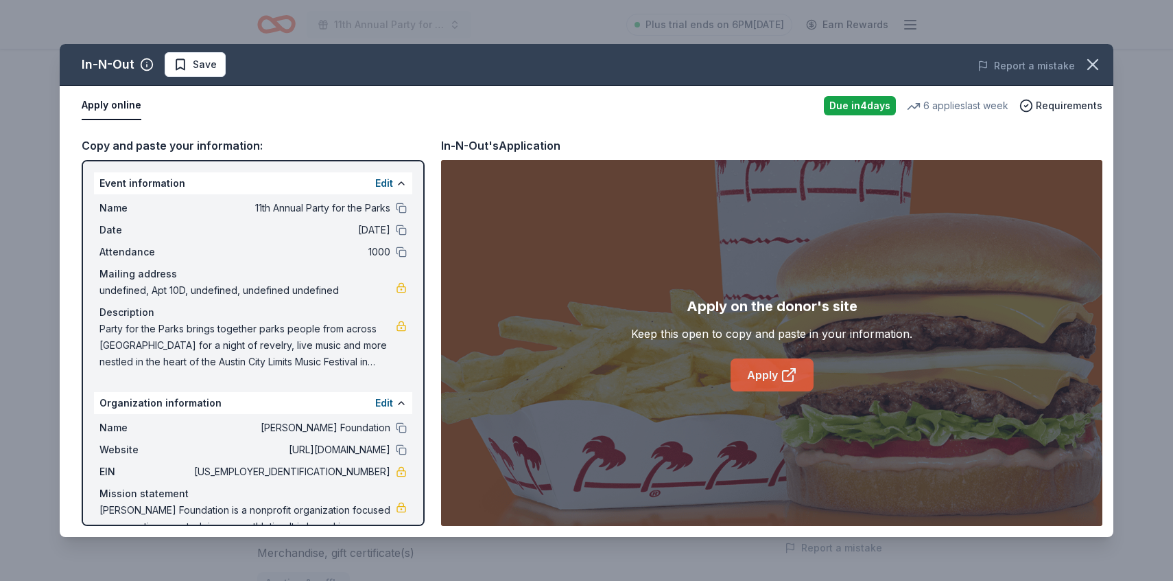
click at [786, 372] on icon at bounding box center [789, 374] width 16 height 16
